Goal: Task Accomplishment & Management: Manage account settings

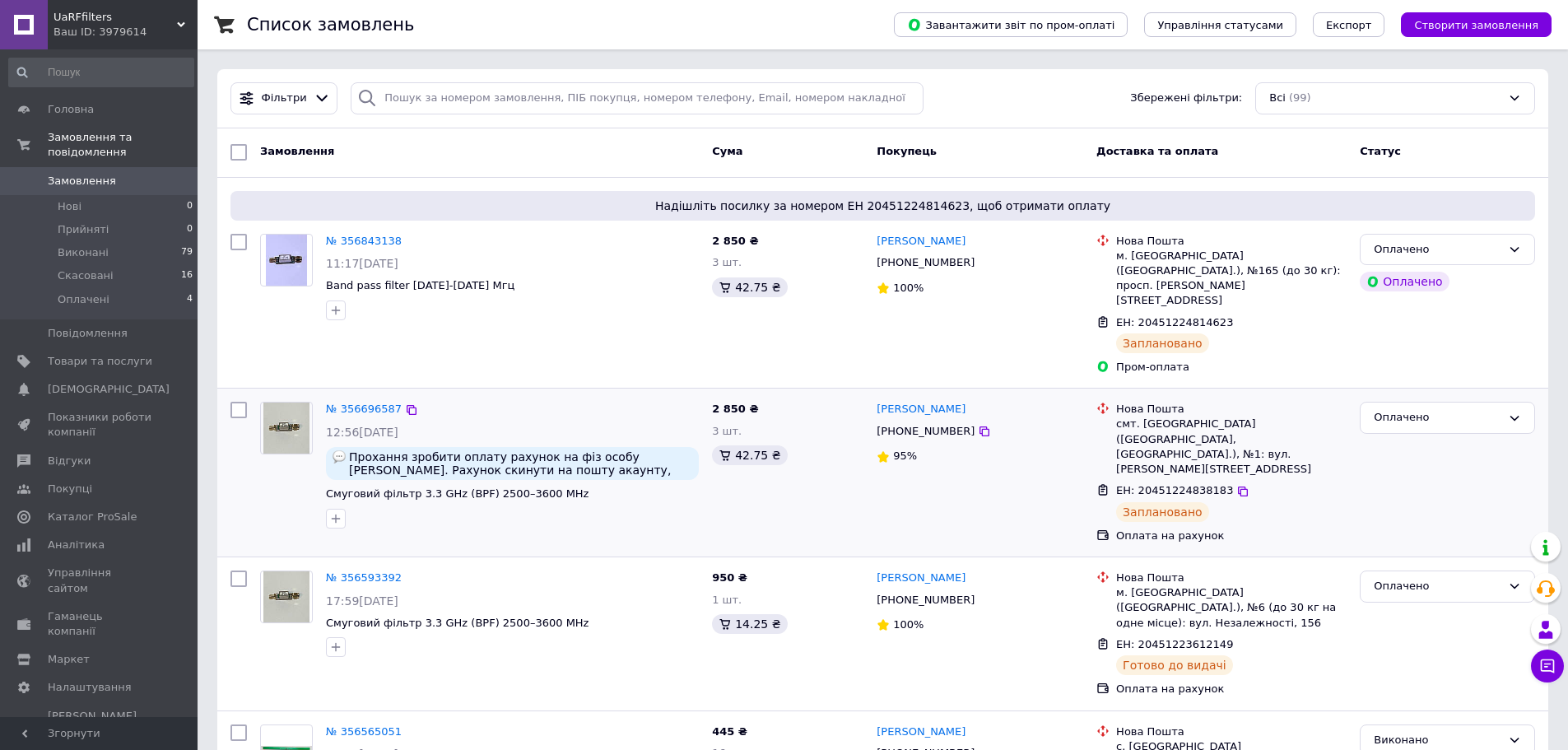
click at [1425, 462] on div "Оплачено" at bounding box center [1447, 472] width 189 height 155
click at [54, 537] on span "Аналітика" at bounding box center [76, 544] width 57 height 15
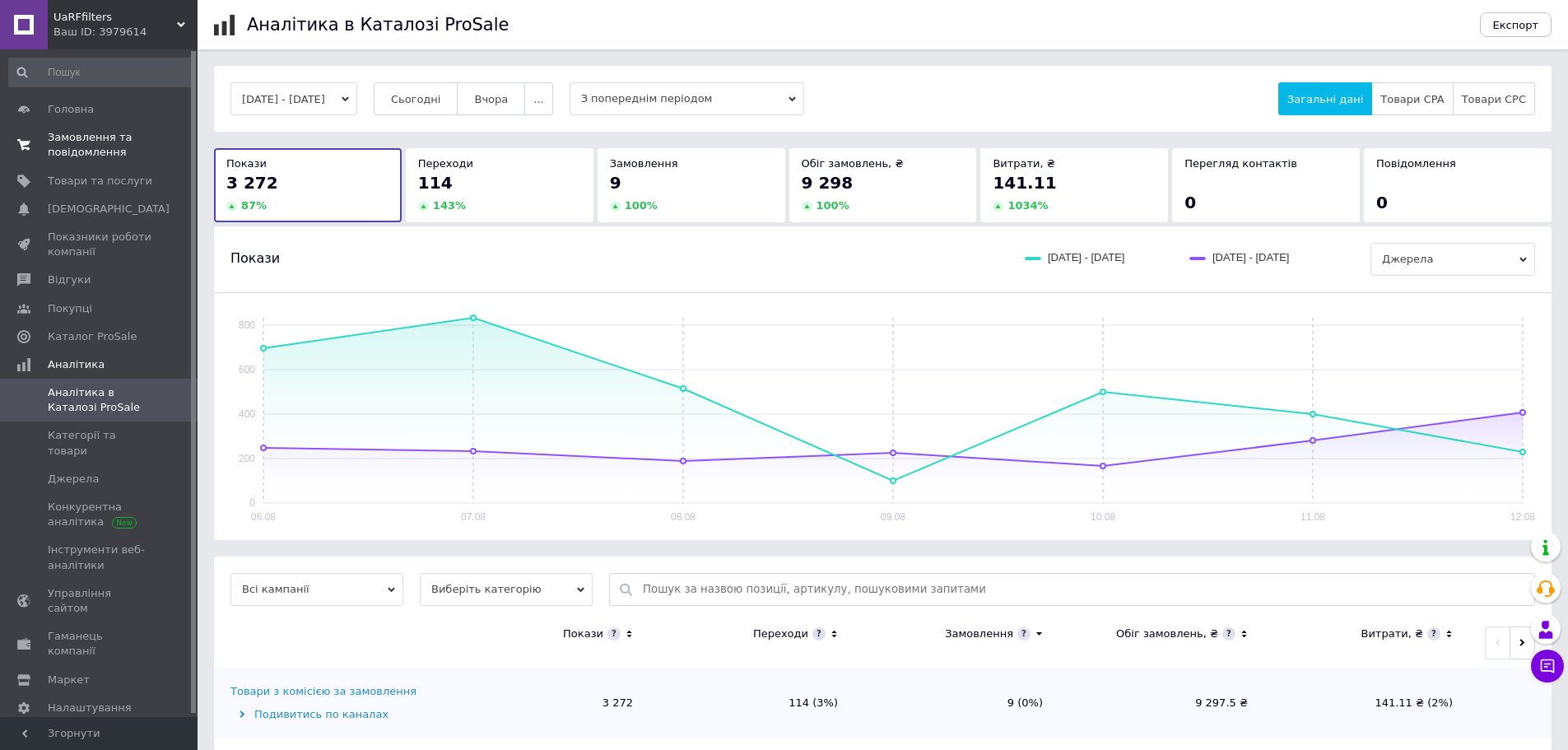
click at [83, 149] on span "Замовлення та повідомлення" at bounding box center [99, 145] width 105 height 30
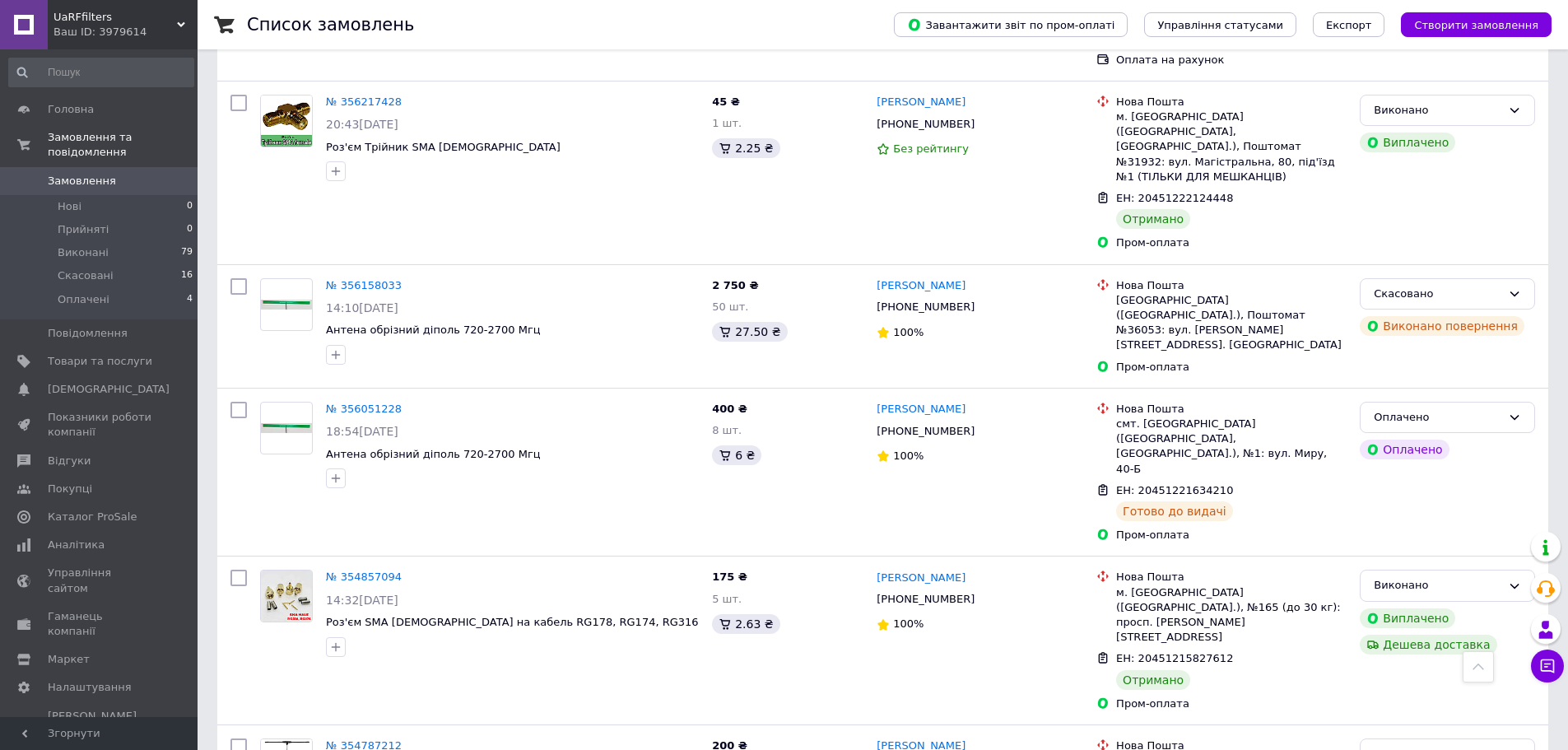
scroll to position [1277, 0]
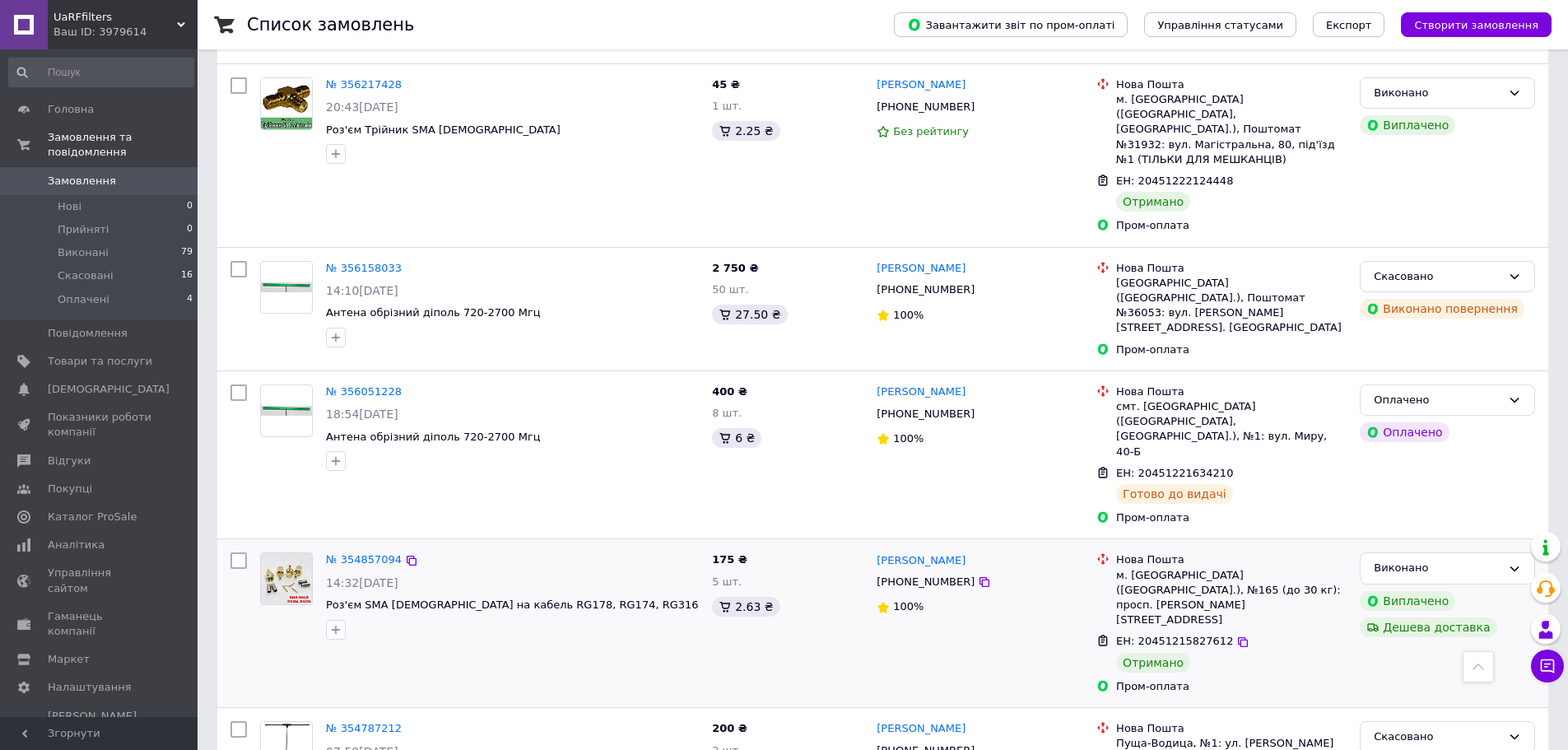
click at [1533, 545] on div "[PERSON_NAME] Дешева доставка" at bounding box center [1447, 623] width 189 height 155
click at [1416, 392] on div "Оплачено" at bounding box center [1437, 400] width 127 height 18
click at [1247, 463] on div "ЕН: 20451221634210 Готово до видачі" at bounding box center [1232, 486] width 237 height 46
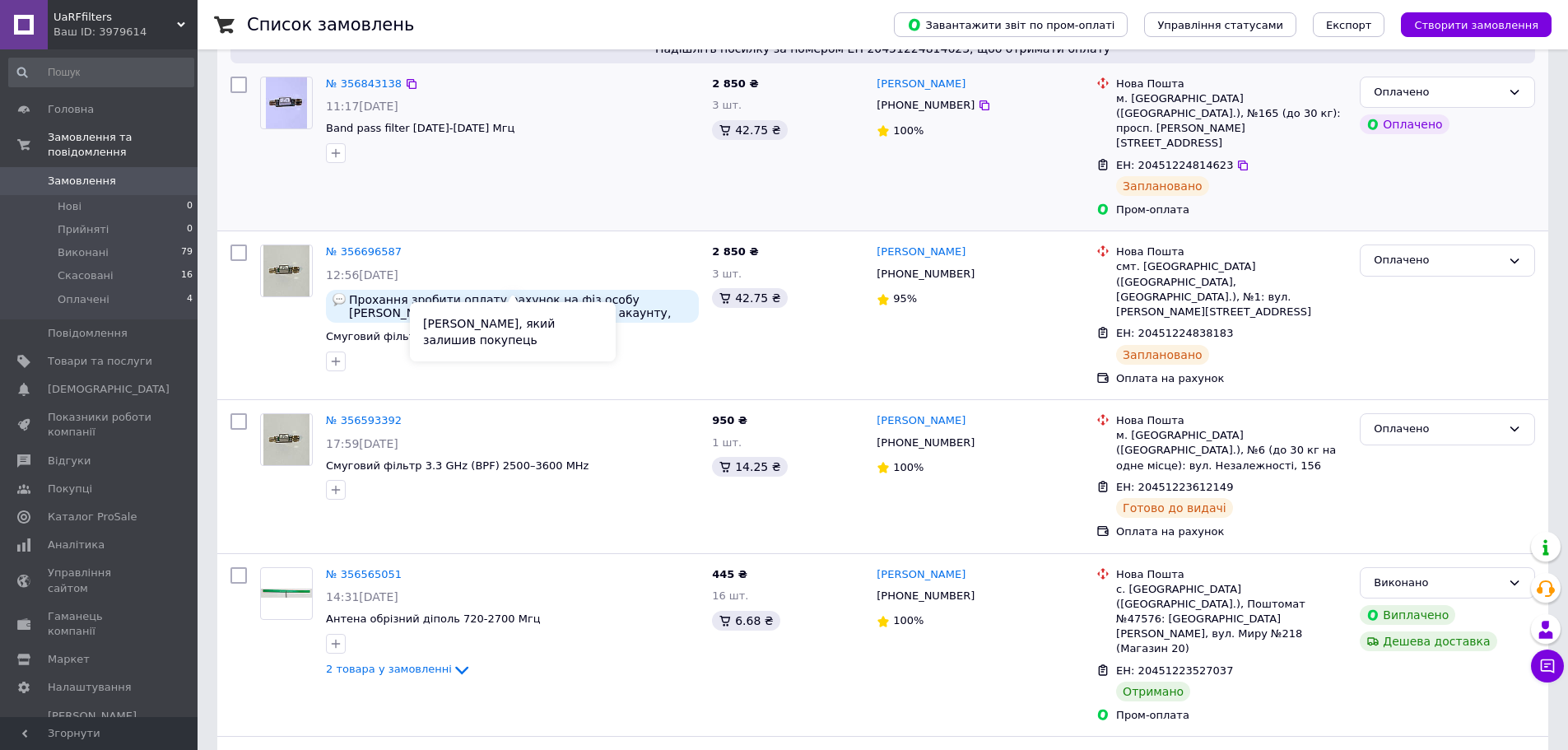
scroll to position [0, 0]
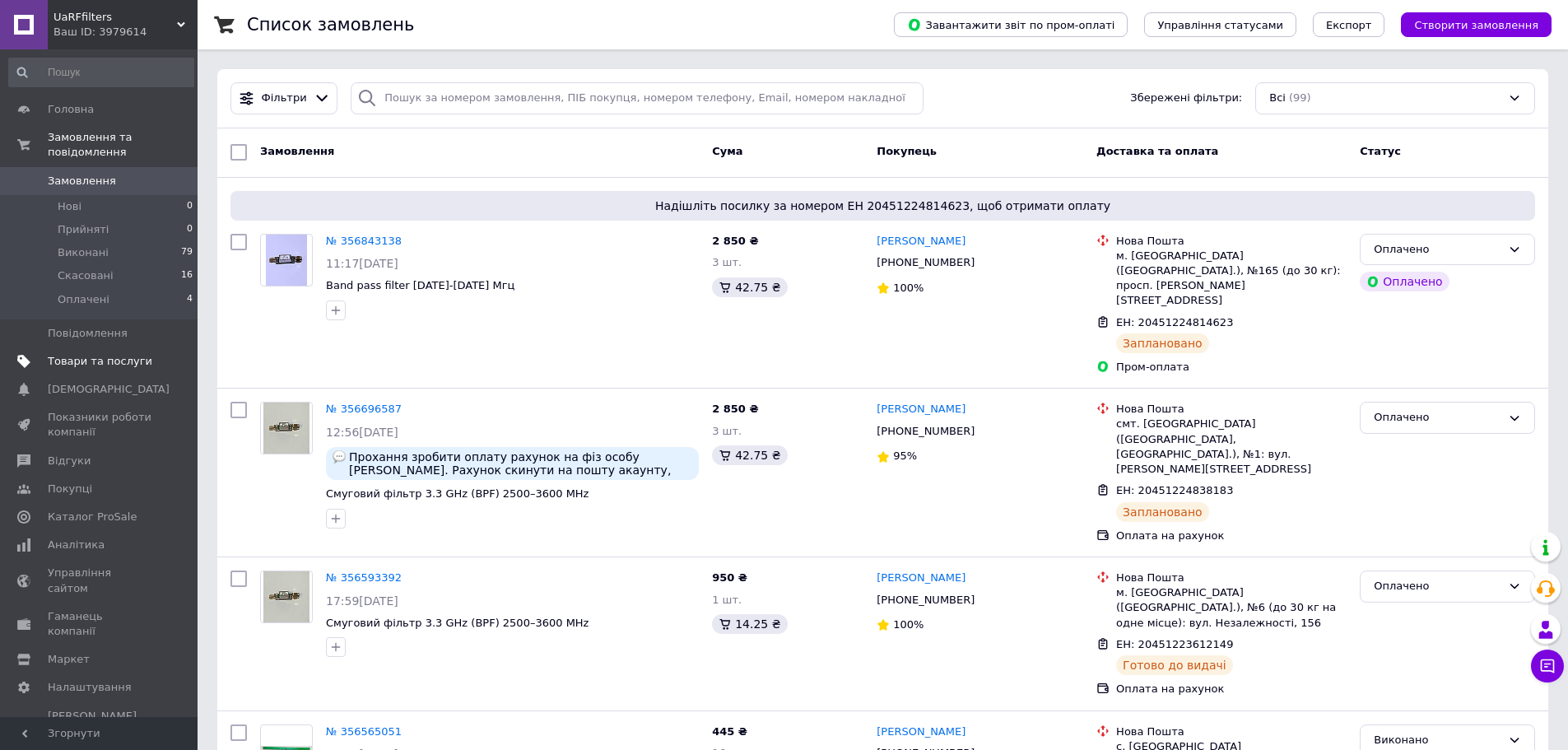
click at [79, 354] on span "Товари та послуги" at bounding box center [99, 361] width 105 height 15
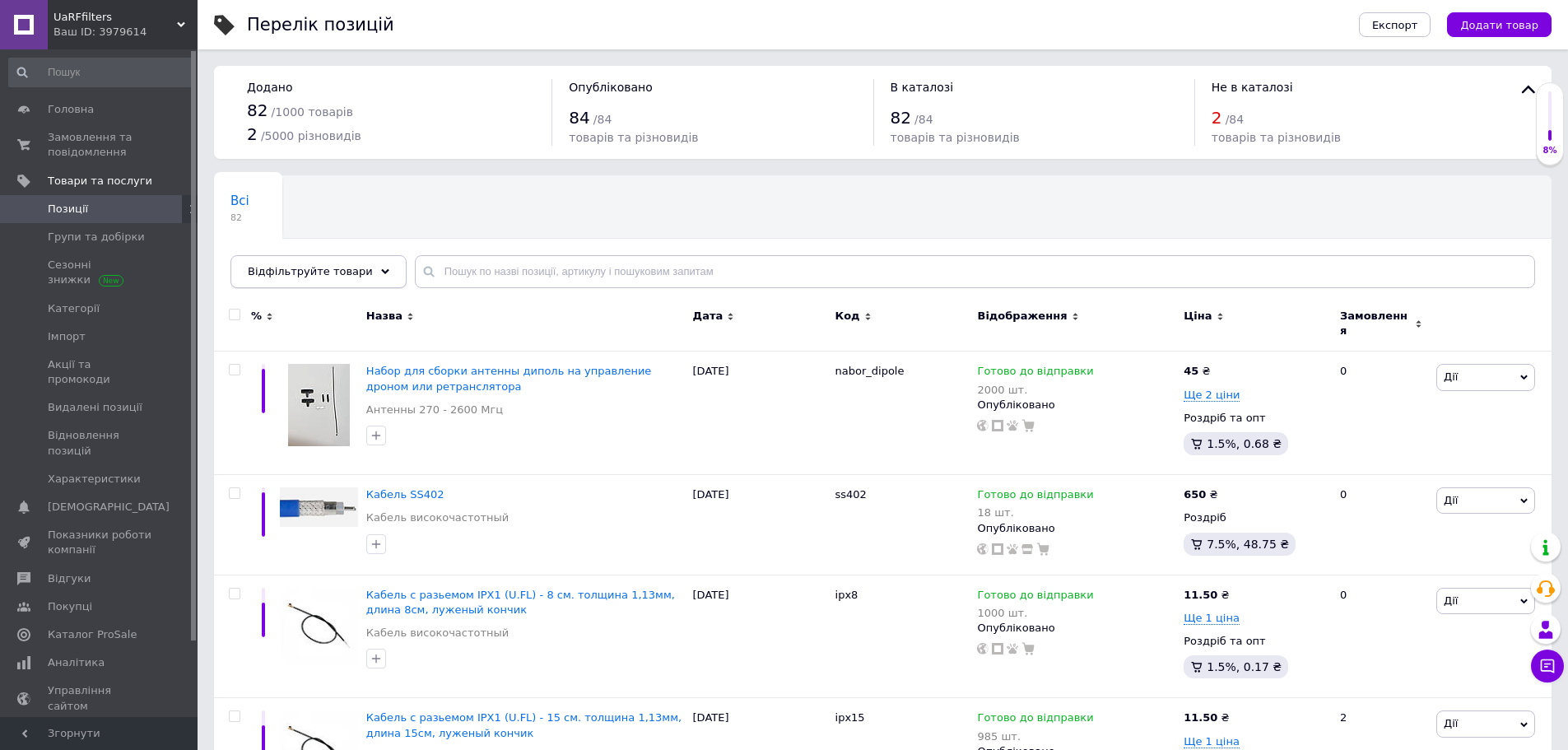
click at [381, 272] on icon at bounding box center [385, 271] width 8 height 8
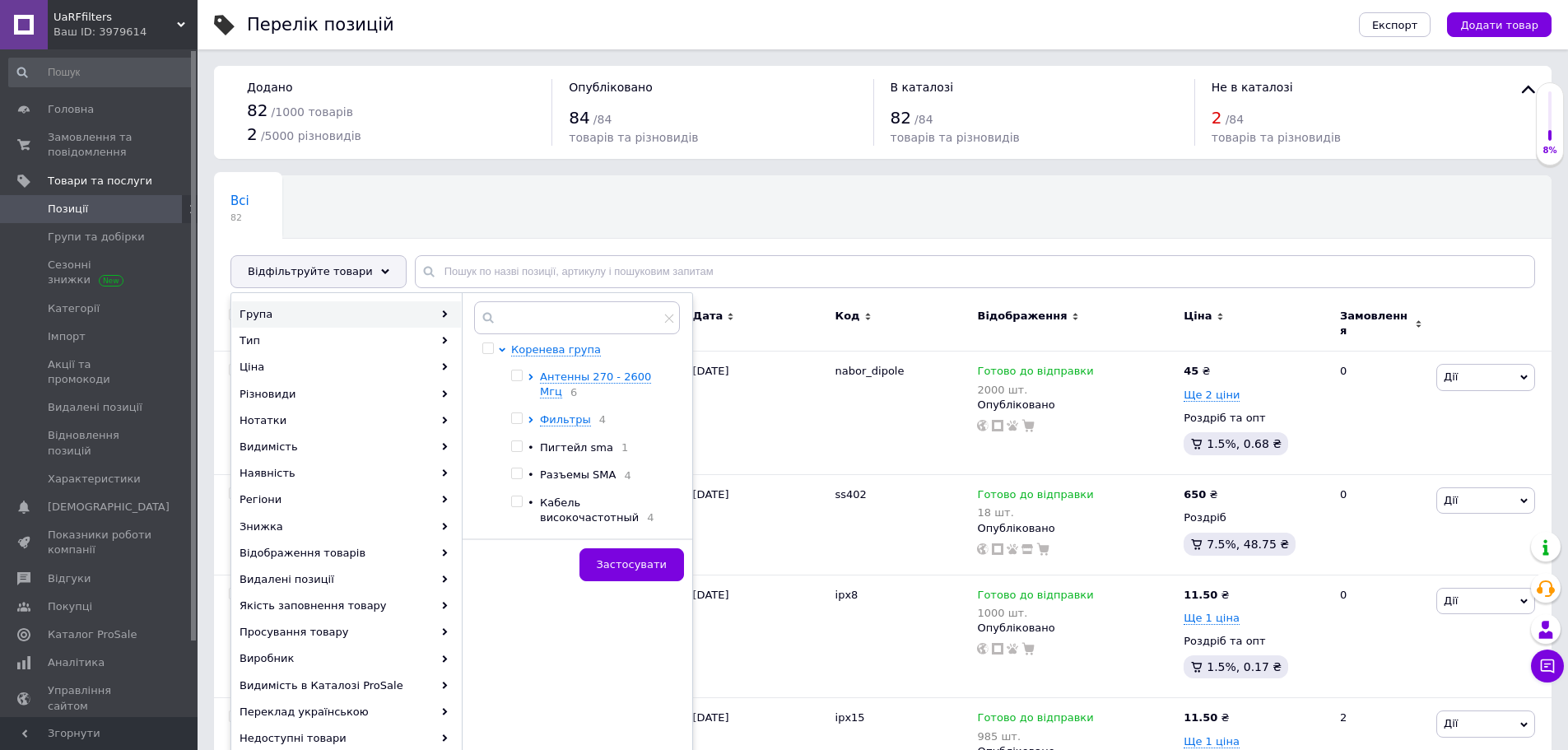
click at [515, 371] on input "checkbox" at bounding box center [517, 376] width 11 height 11
checkbox input "true"
click at [638, 577] on button "Застосувати" at bounding box center [632, 564] width 105 height 32
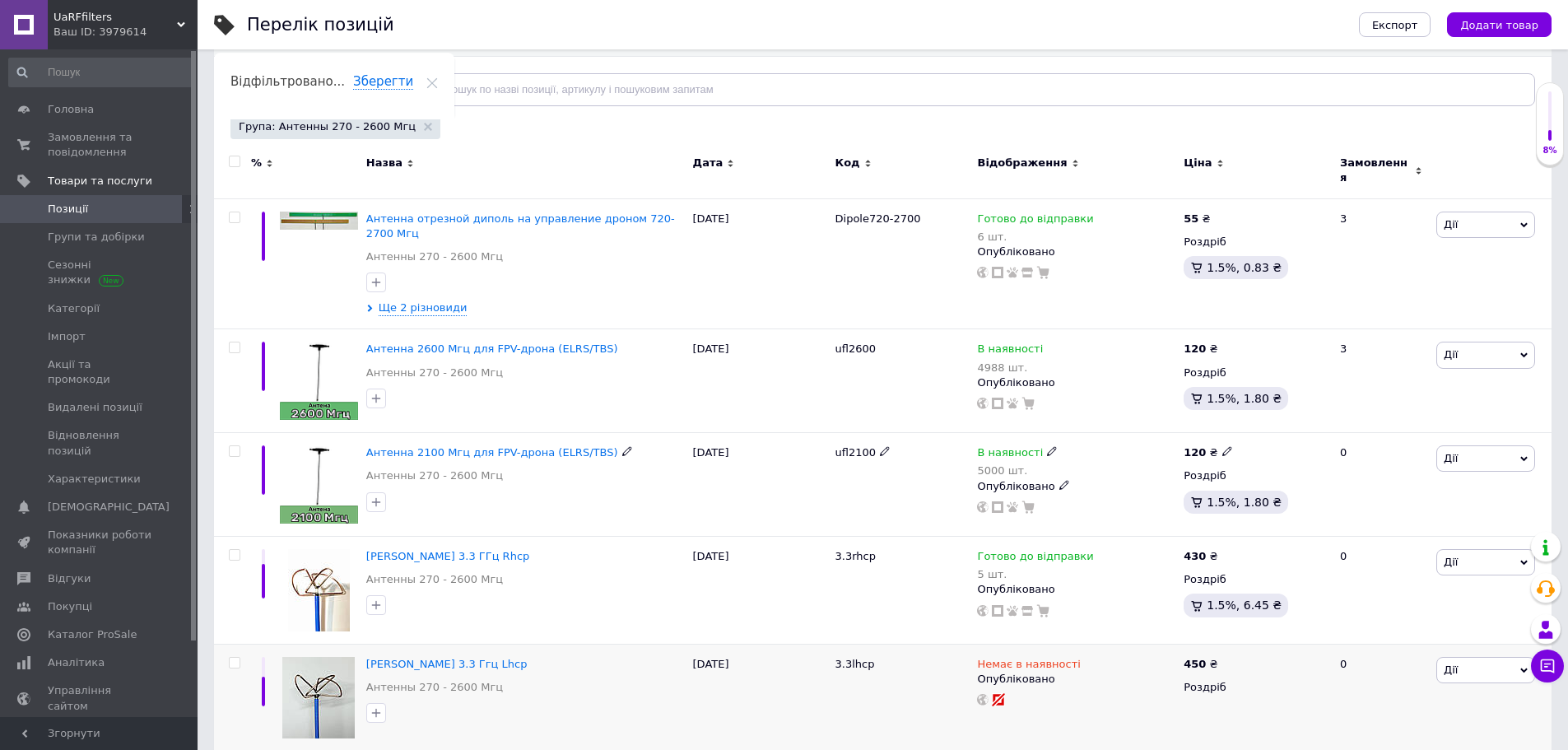
scroll to position [247, 0]
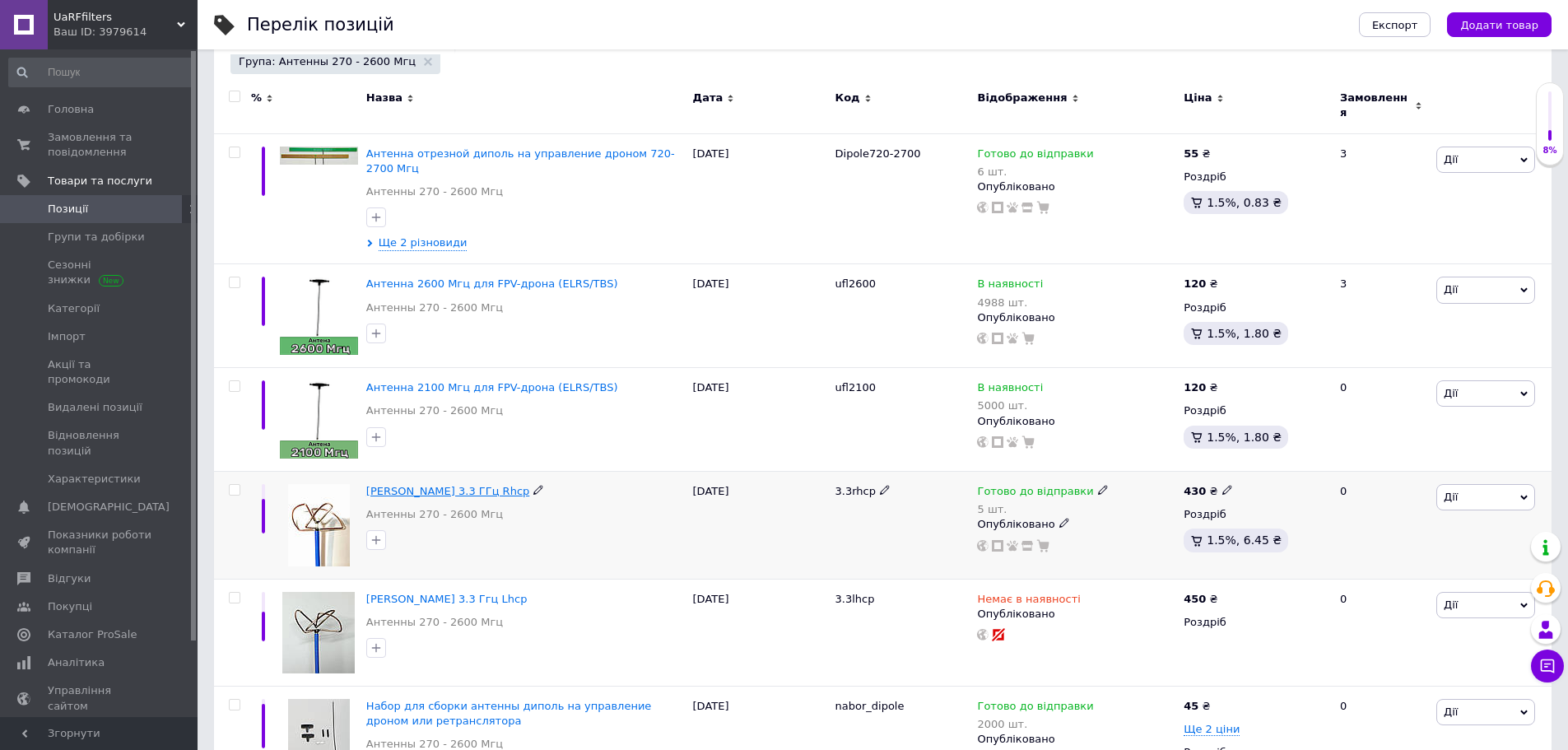
click at [462, 485] on span "[PERSON_NAME] 3.3 ГГц Rhcp" at bounding box center [448, 491] width 163 height 12
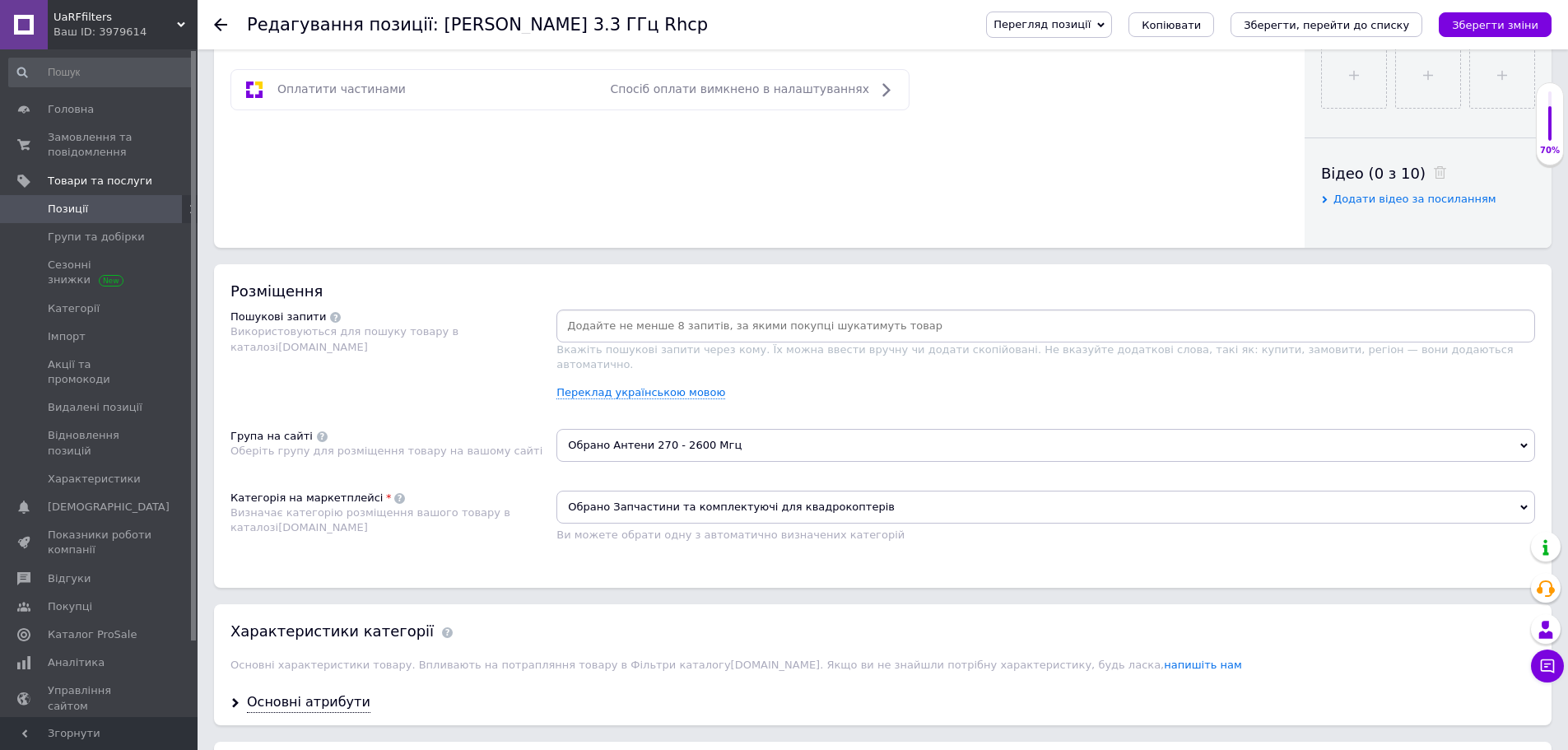
scroll to position [740, 0]
click at [615, 324] on input at bounding box center [1045, 321] width 972 height 25
type input "[PERSON_NAME]"
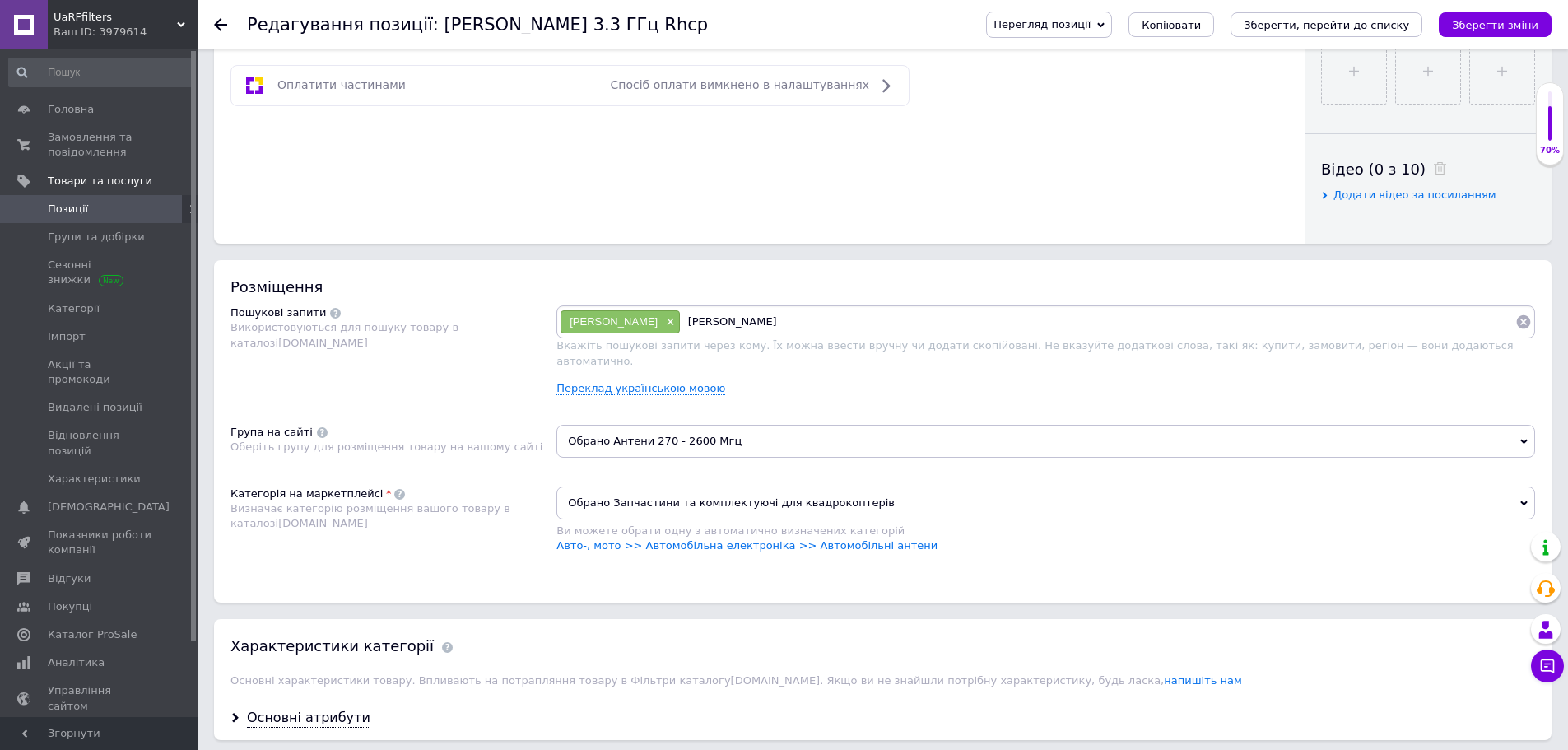
type input "[PERSON_NAME]"
type input "антена rhcp"
type input "антена 3.3"
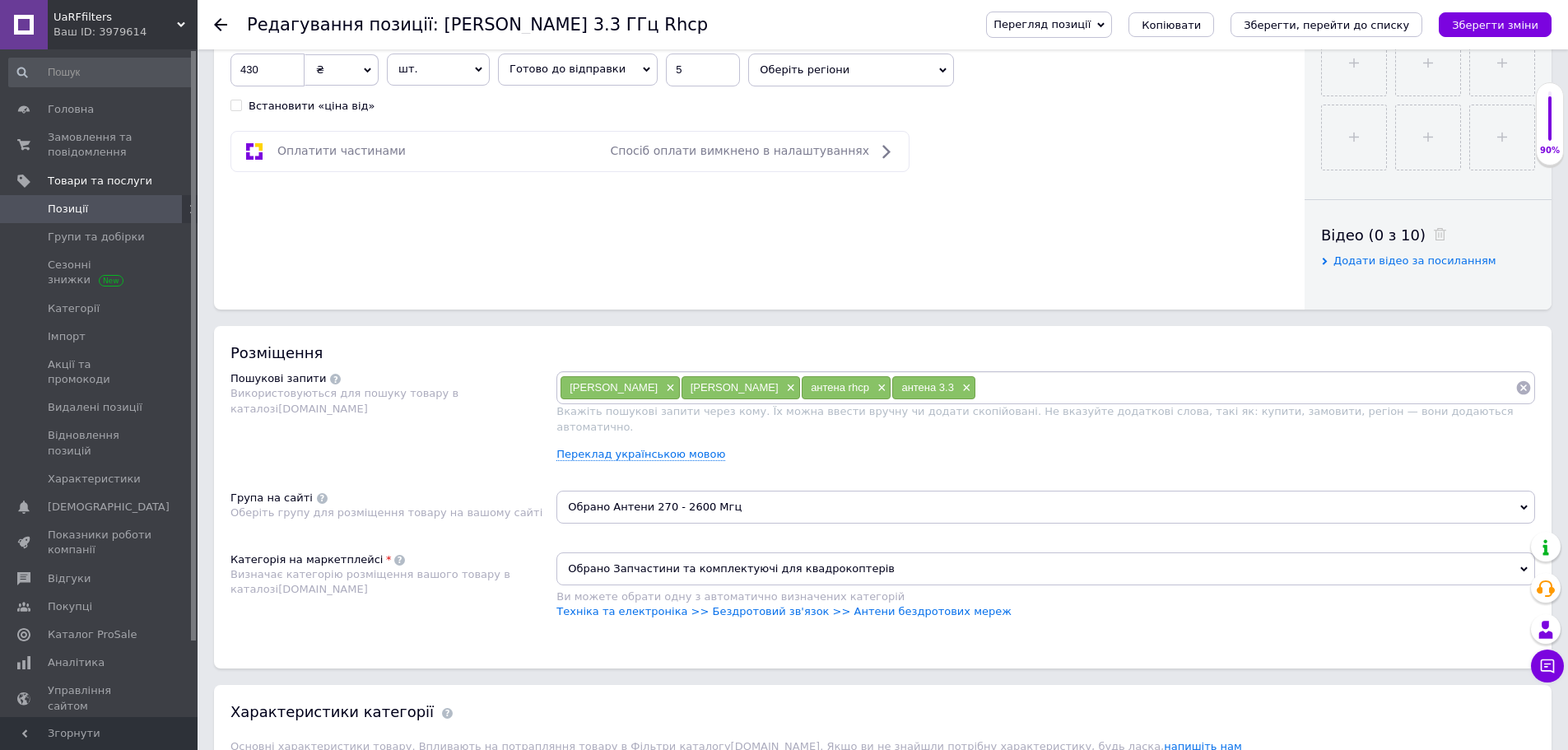
scroll to position [659, 0]
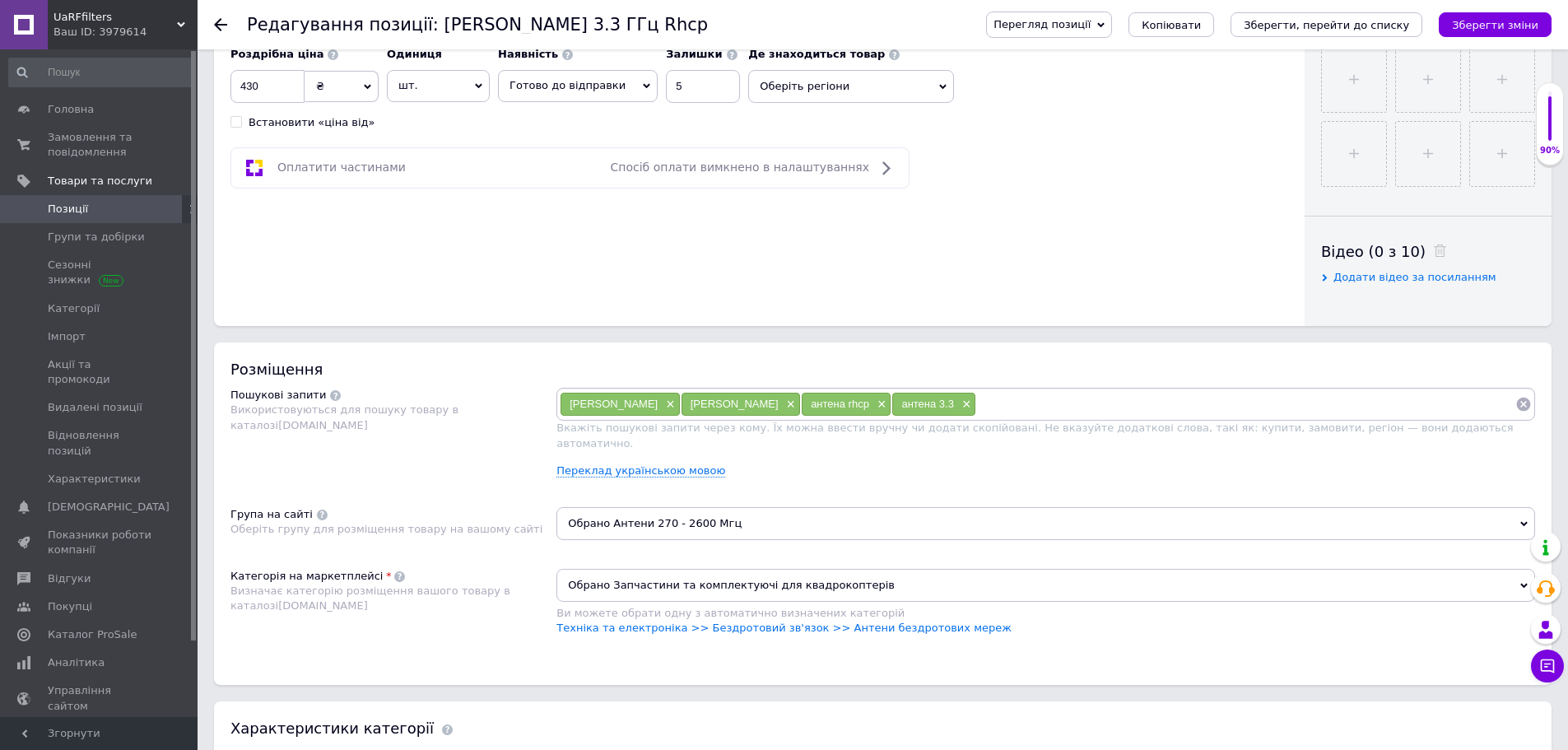
type input "антена 3.3"
type input "конюшина"
type input "конюшіна"
click at [1499, 35] on button "Зберегти зміни" at bounding box center [1495, 25] width 112 height 25
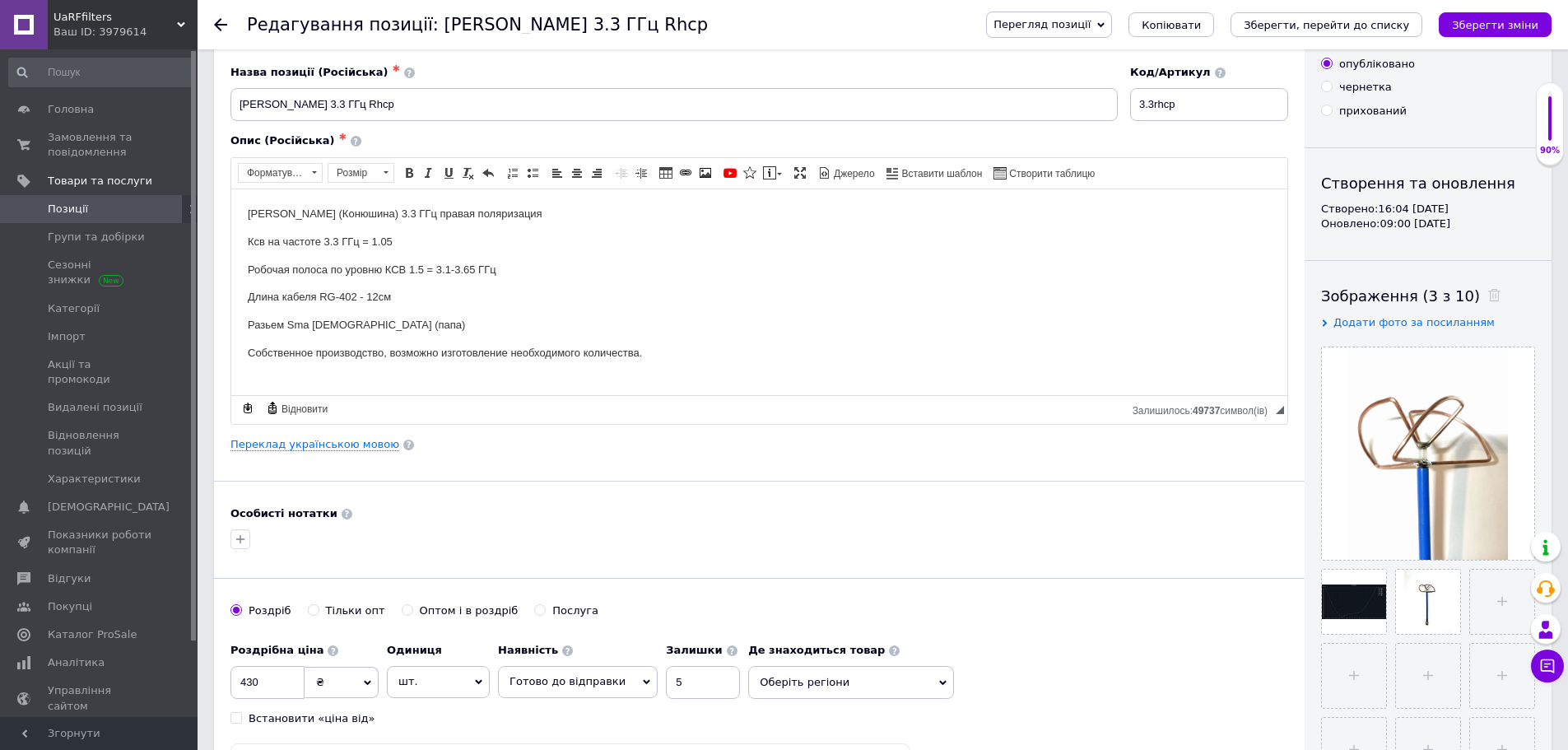
scroll to position [0, 0]
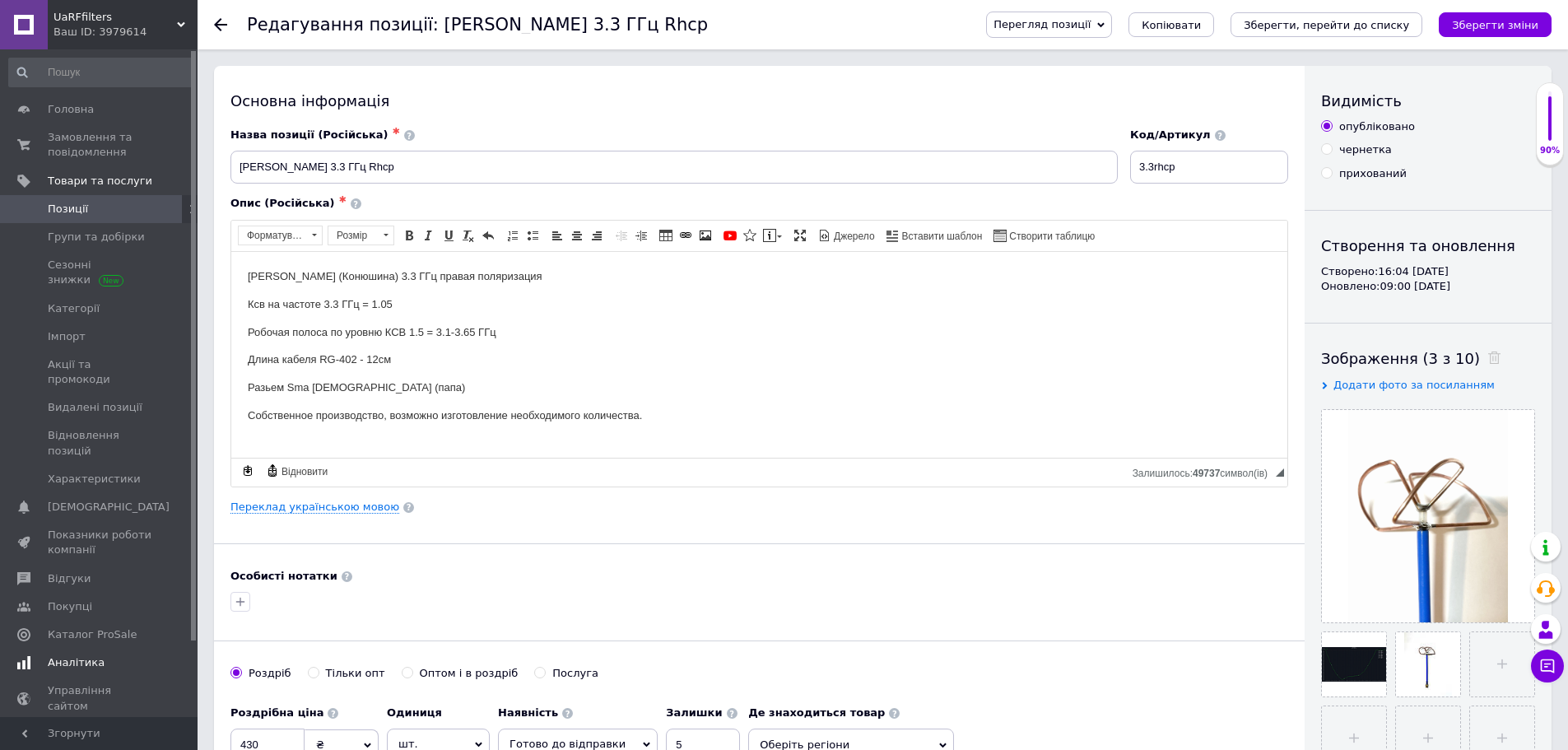
click at [83, 655] on span "Аналітика" at bounding box center [76, 662] width 57 height 15
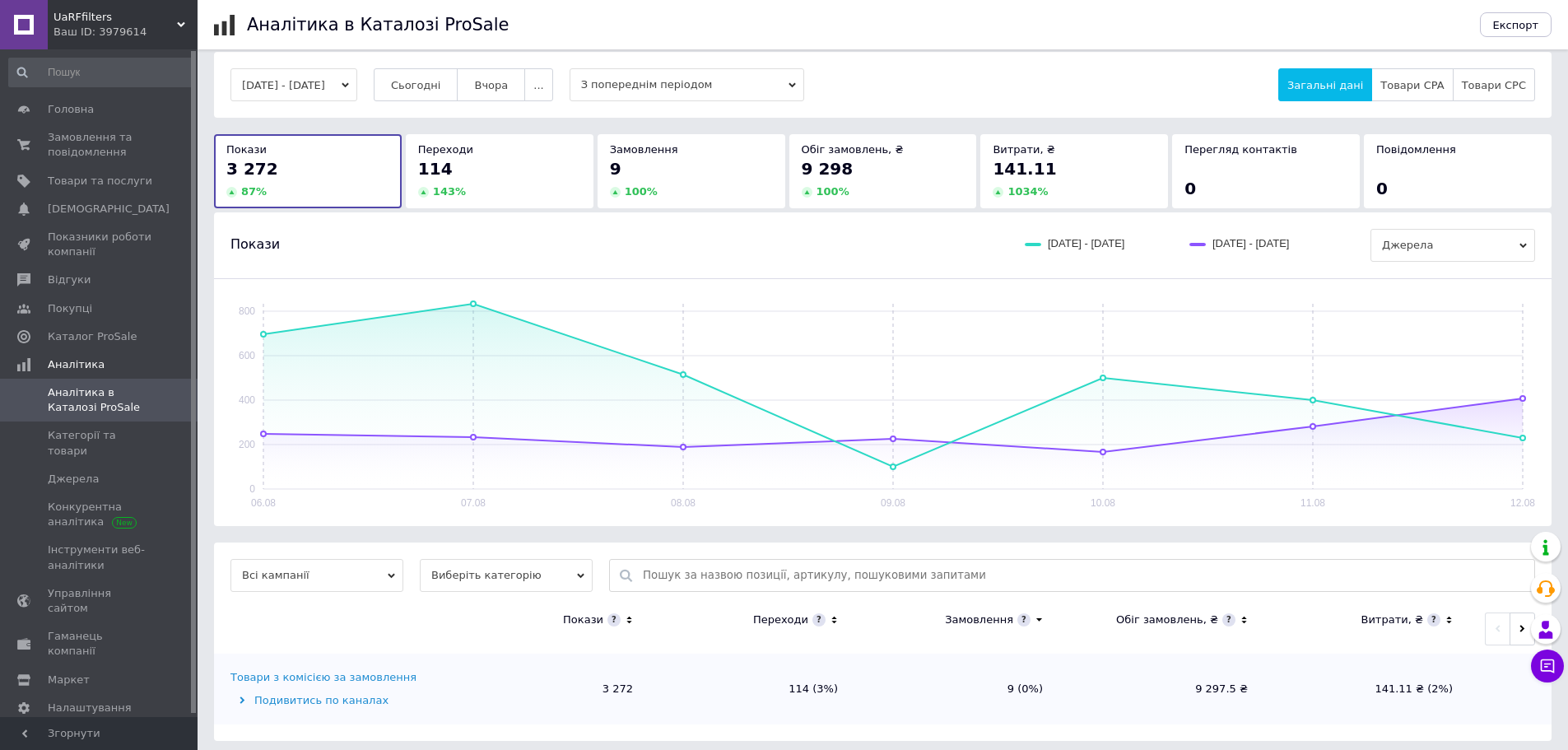
scroll to position [21, 0]
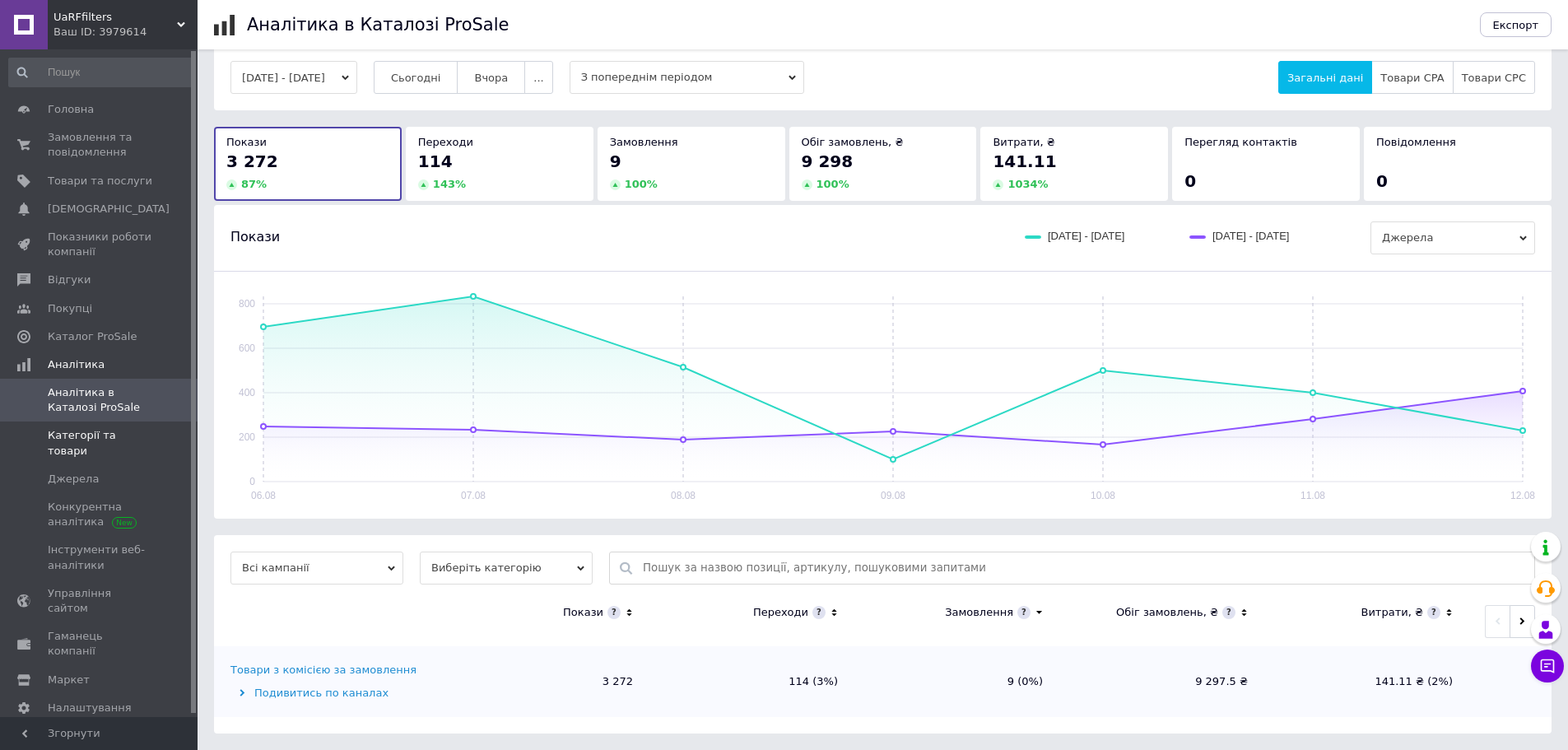
click at [71, 443] on span "Категорії та товари" at bounding box center [99, 443] width 105 height 30
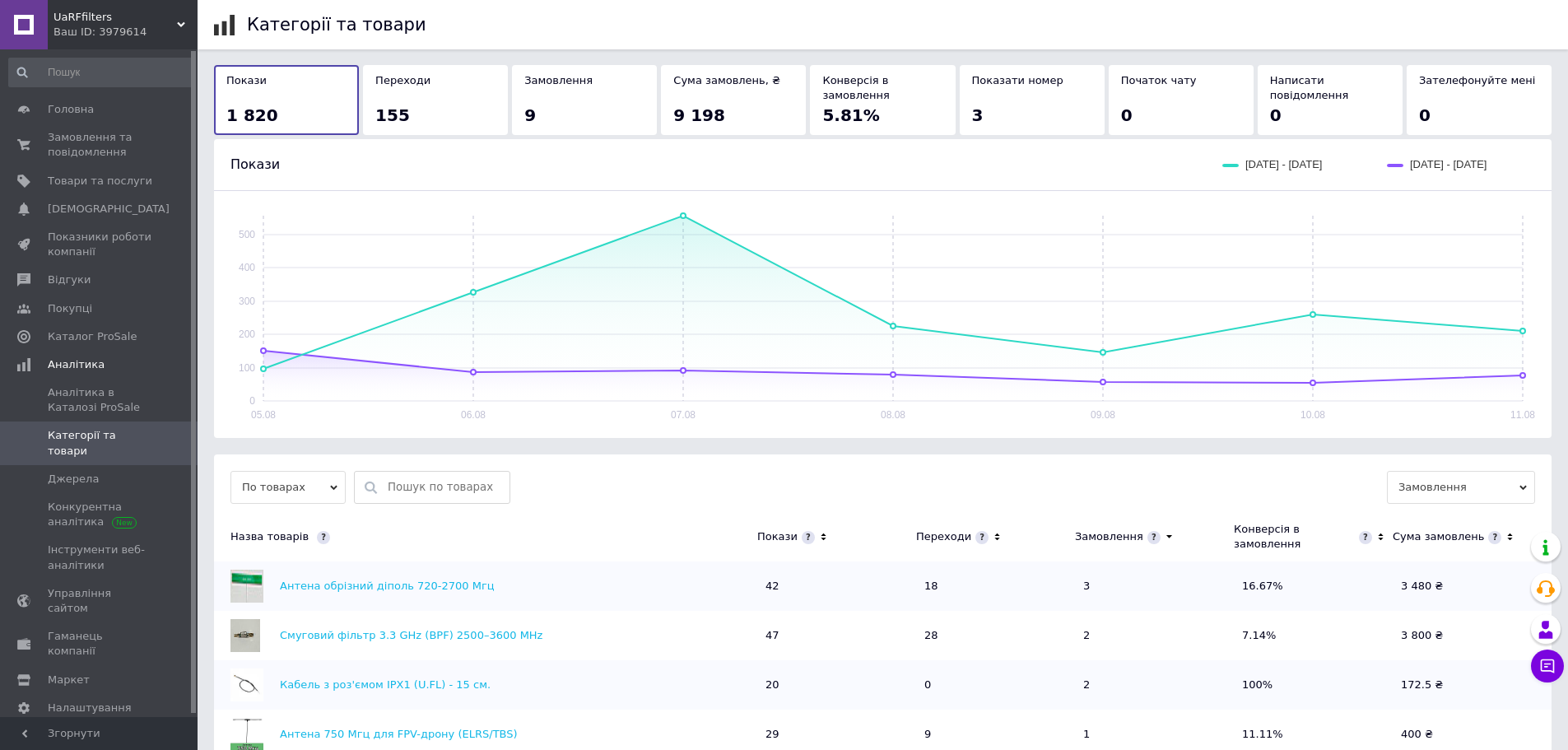
scroll to position [83, 0]
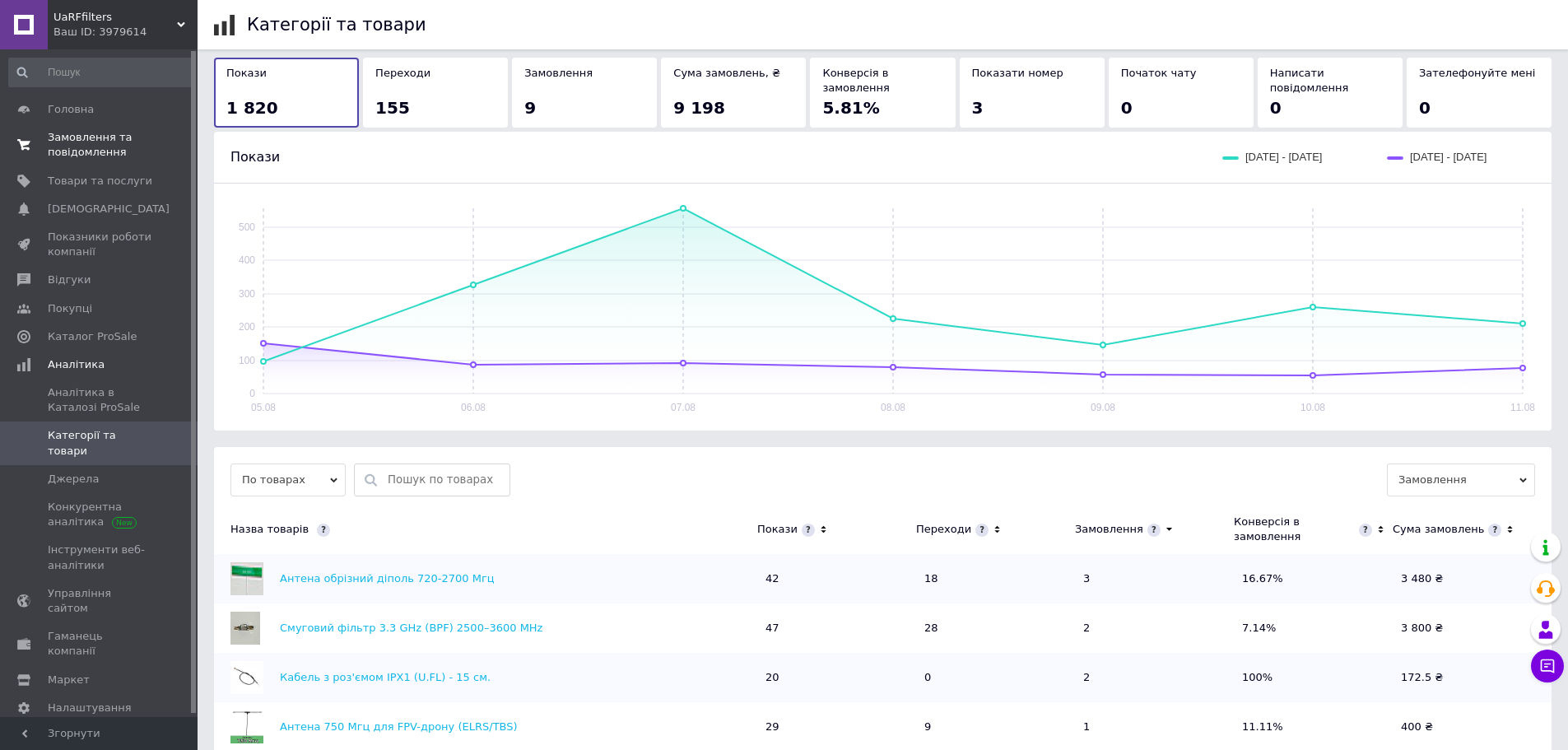
click at [76, 150] on span "Замовлення та повідомлення" at bounding box center [99, 145] width 105 height 30
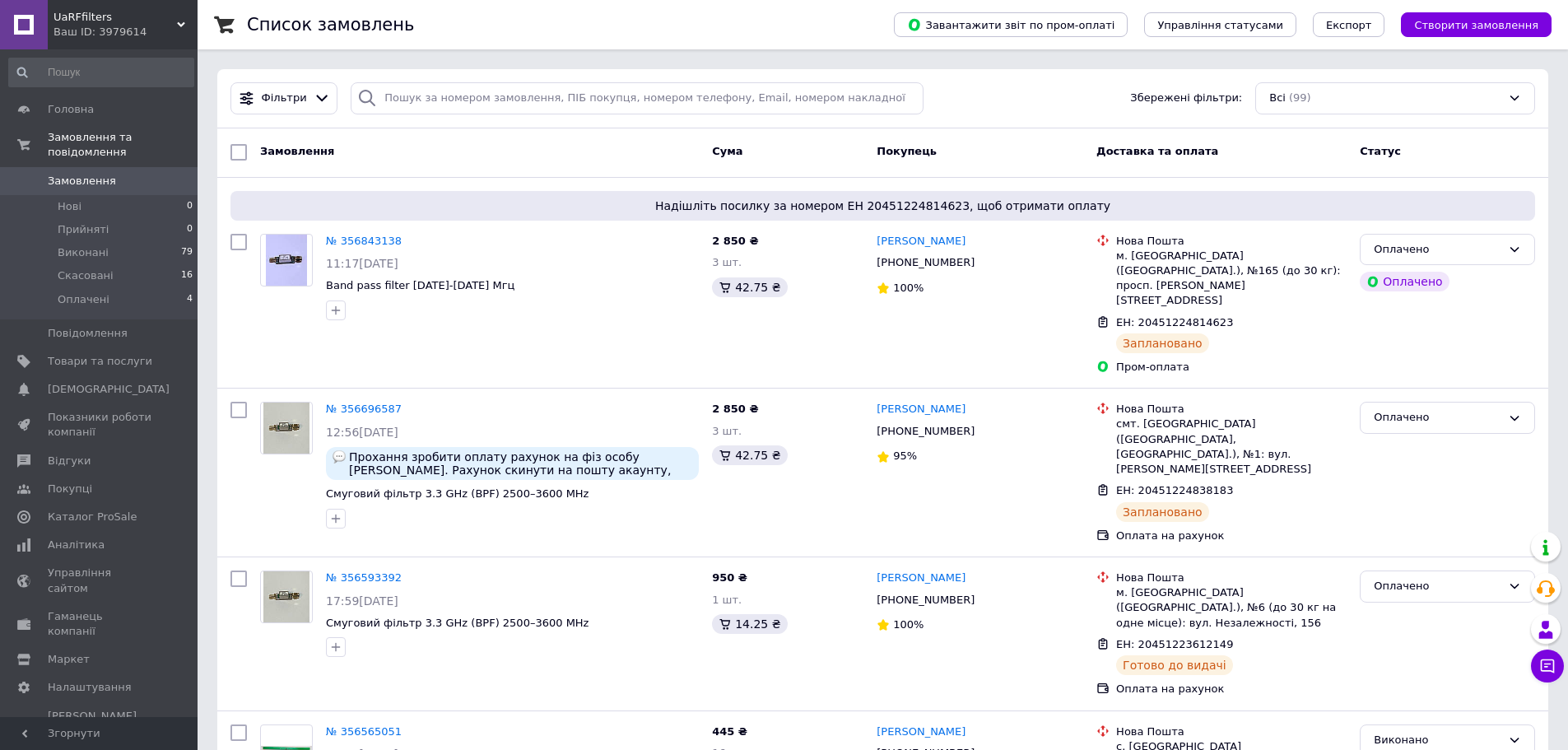
click at [26, 24] on link at bounding box center [24, 25] width 47 height 49
